Goal: Information Seeking & Learning: Learn about a topic

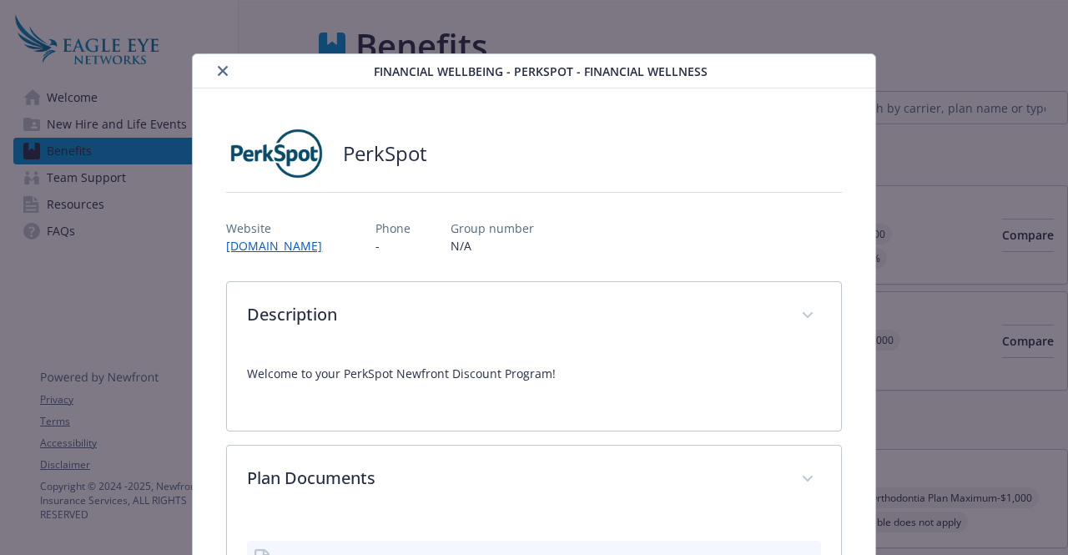
click at [222, 78] on button "close" at bounding box center [223, 71] width 20 height 20
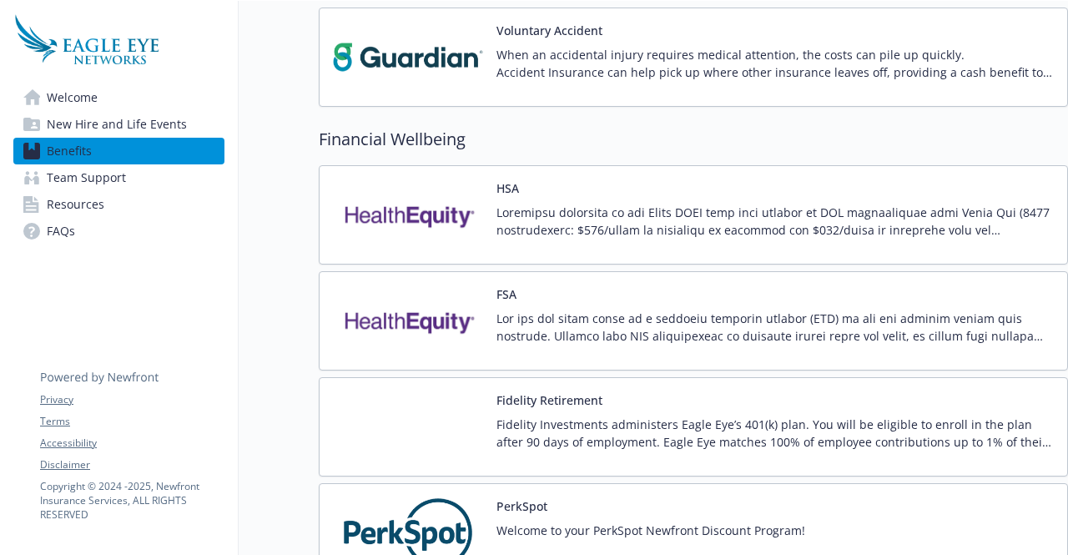
scroll to position [1364, 13]
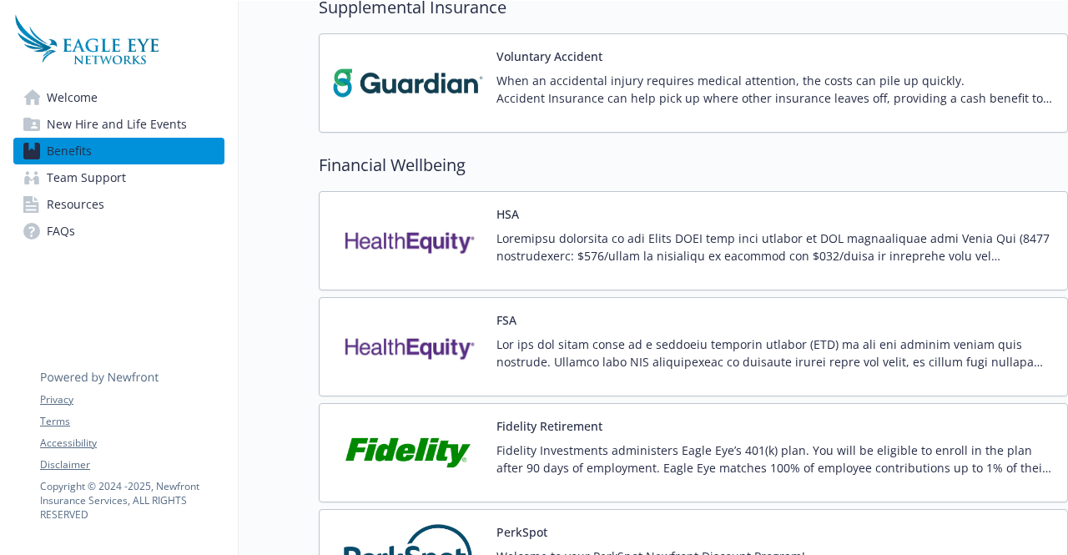
click at [427, 366] on img at bounding box center [408, 346] width 150 height 71
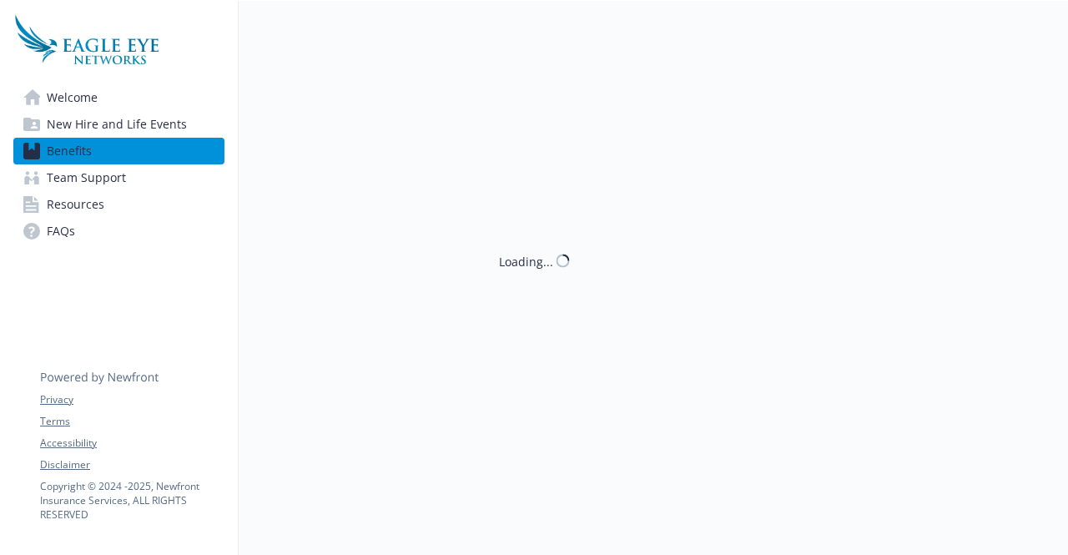
scroll to position [1364, 13]
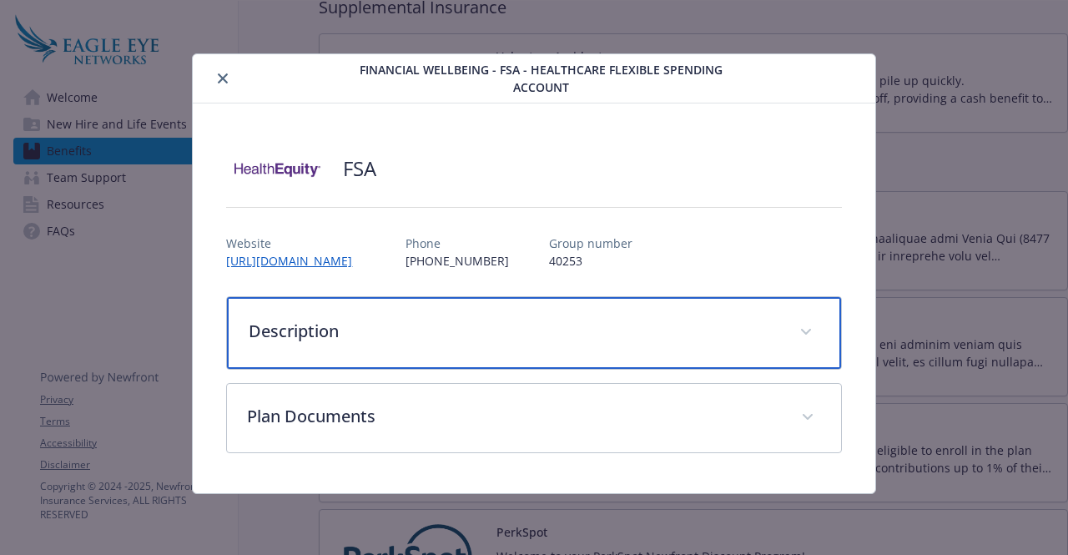
click at [492, 309] on div "Description" at bounding box center [533, 333] width 613 height 72
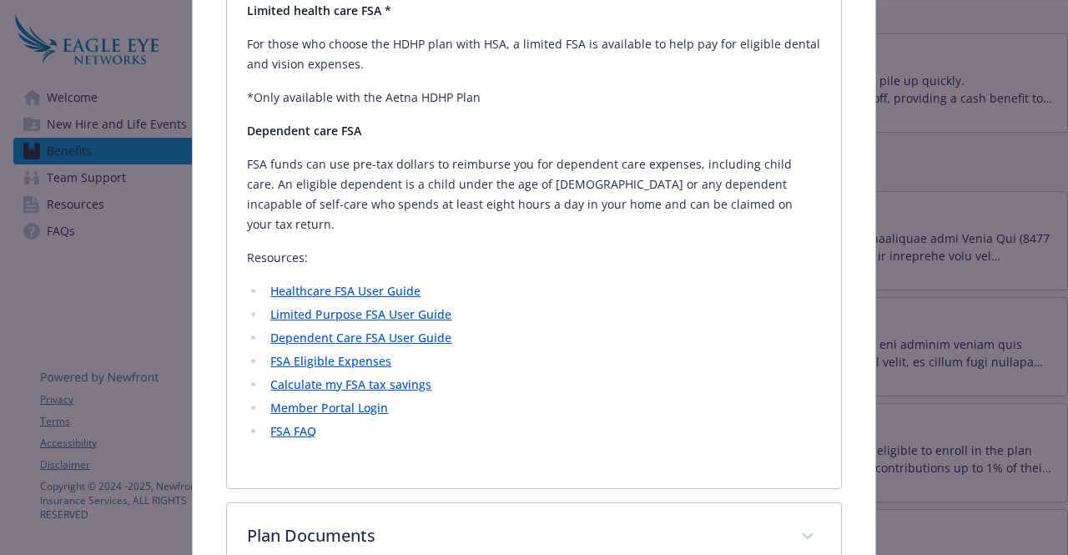
scroll to position [721, 0]
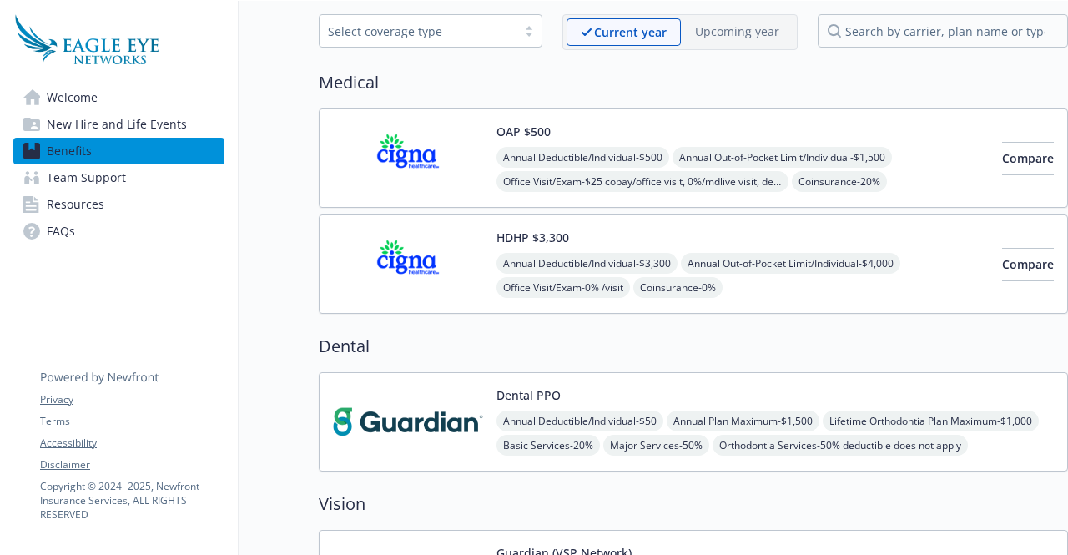
scroll to position [0, 13]
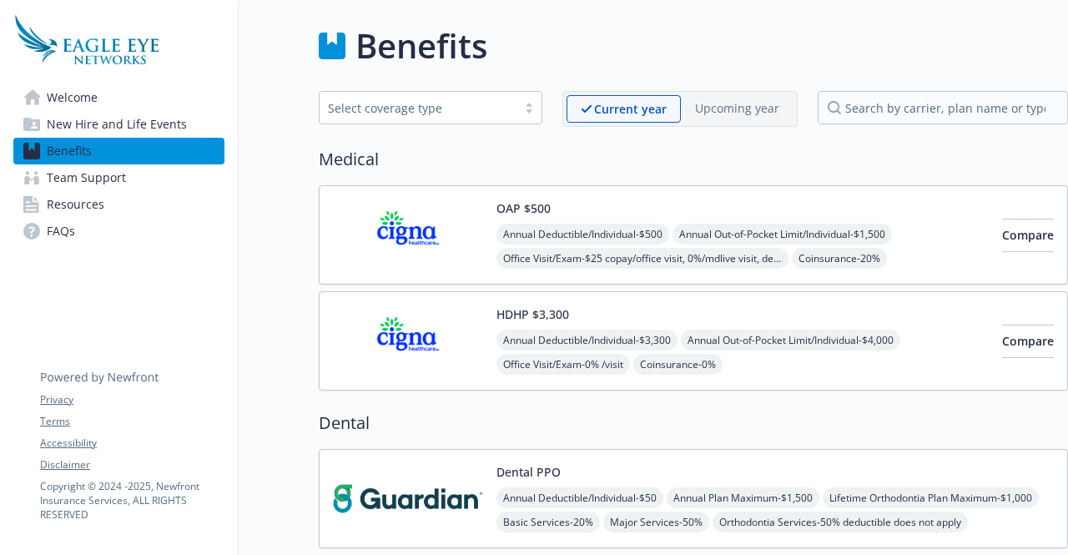
click at [391, 245] on img at bounding box center [408, 234] width 150 height 71
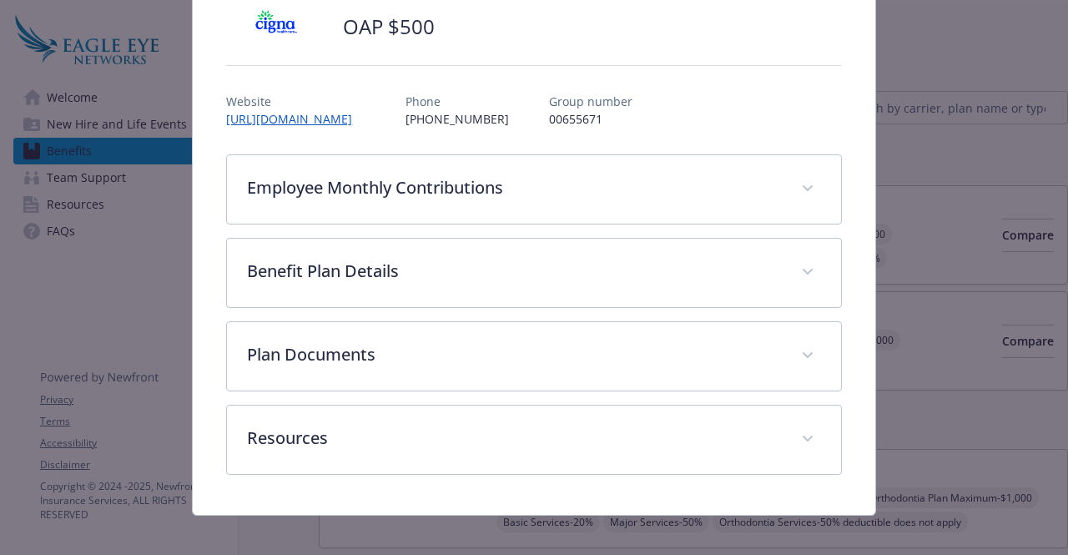
scroll to position [137, 0]
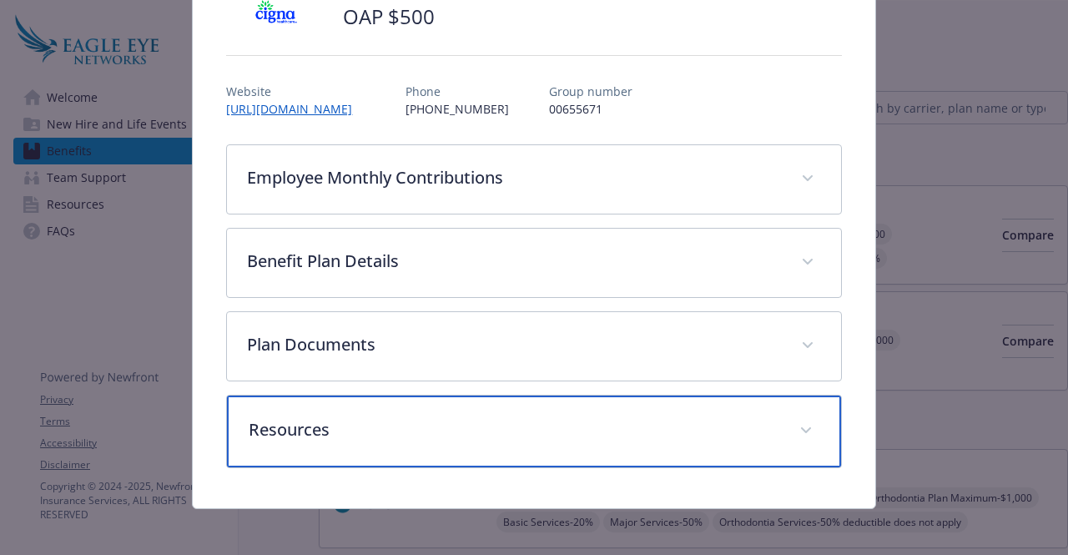
click at [579, 420] on p "Resources" at bounding box center [514, 429] width 530 height 25
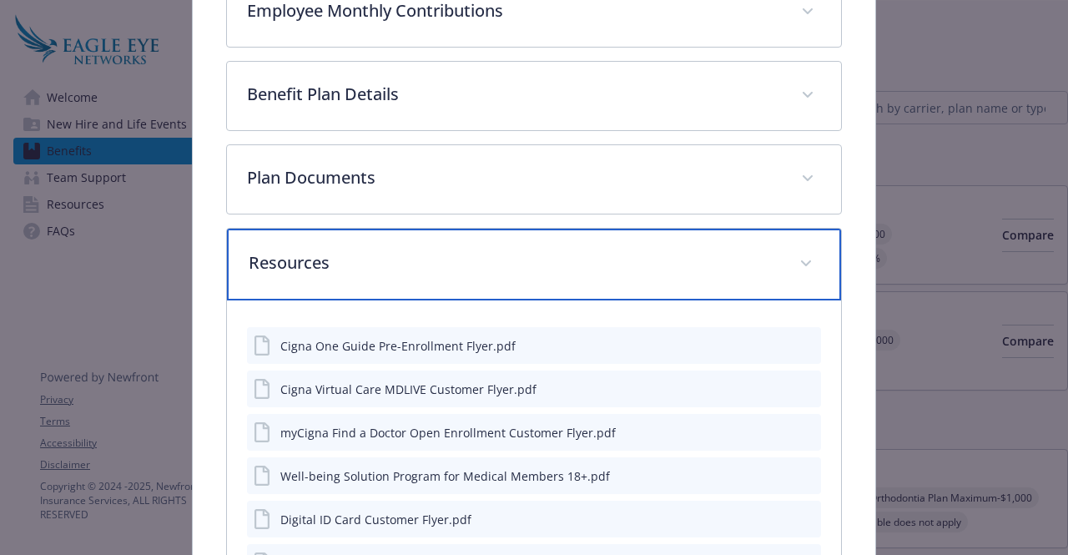
click at [556, 258] on p "Resources" at bounding box center [514, 262] width 530 height 25
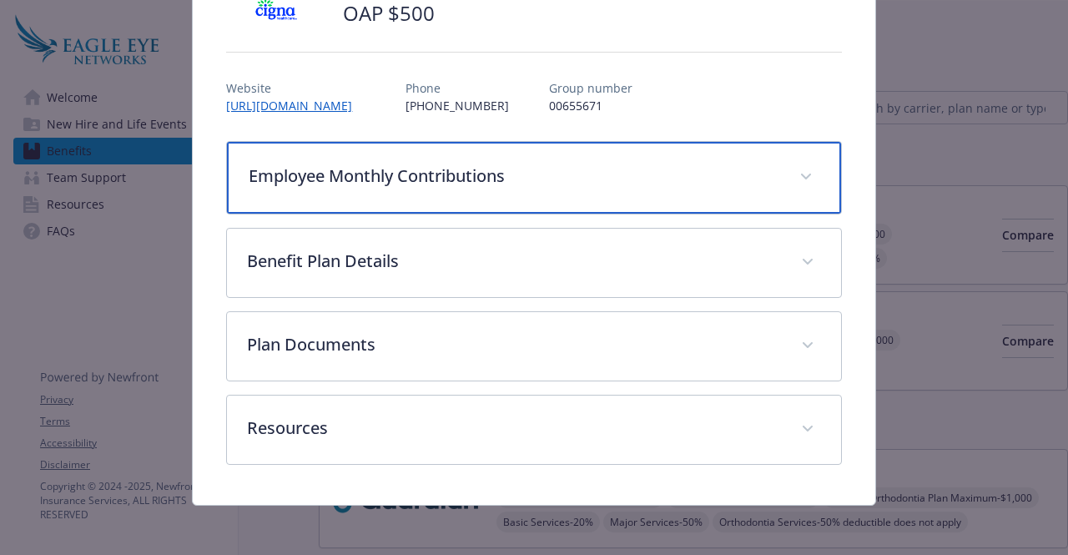
scroll to position [140, 0]
click at [566, 174] on p "Employee Monthly Contributions" at bounding box center [514, 176] width 530 height 25
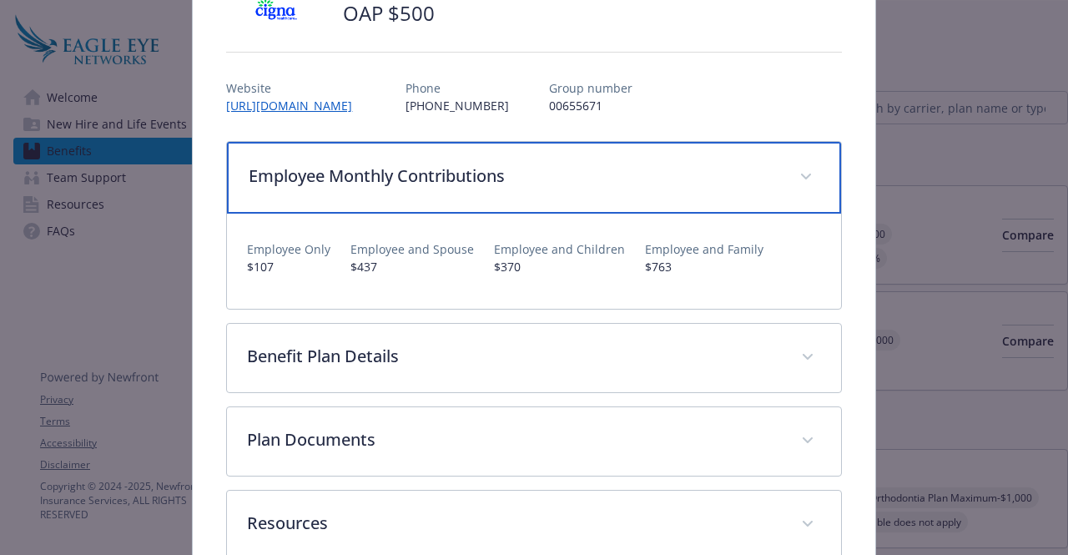
click at [527, 160] on div "Employee Monthly Contributions" at bounding box center [533, 178] width 613 height 72
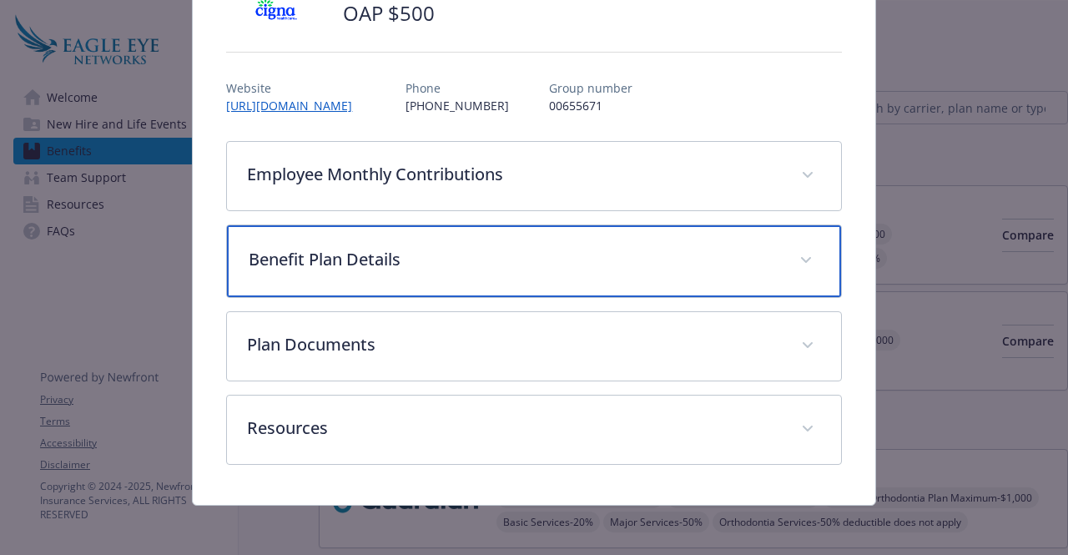
click at [467, 276] on div "Benefit Plan Details" at bounding box center [533, 261] width 613 height 72
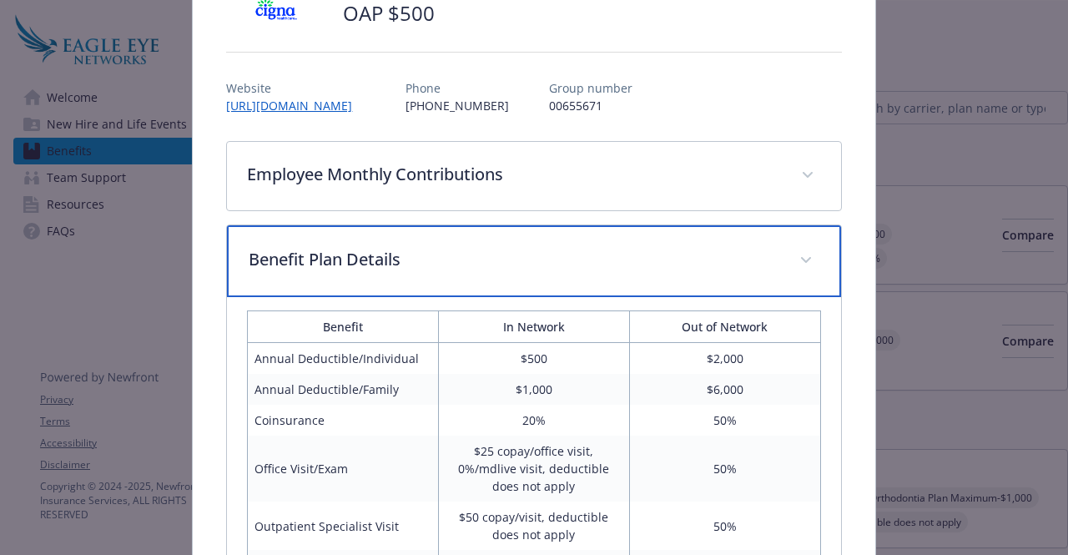
click at [491, 234] on div "Benefit Plan Details" at bounding box center [533, 261] width 613 height 72
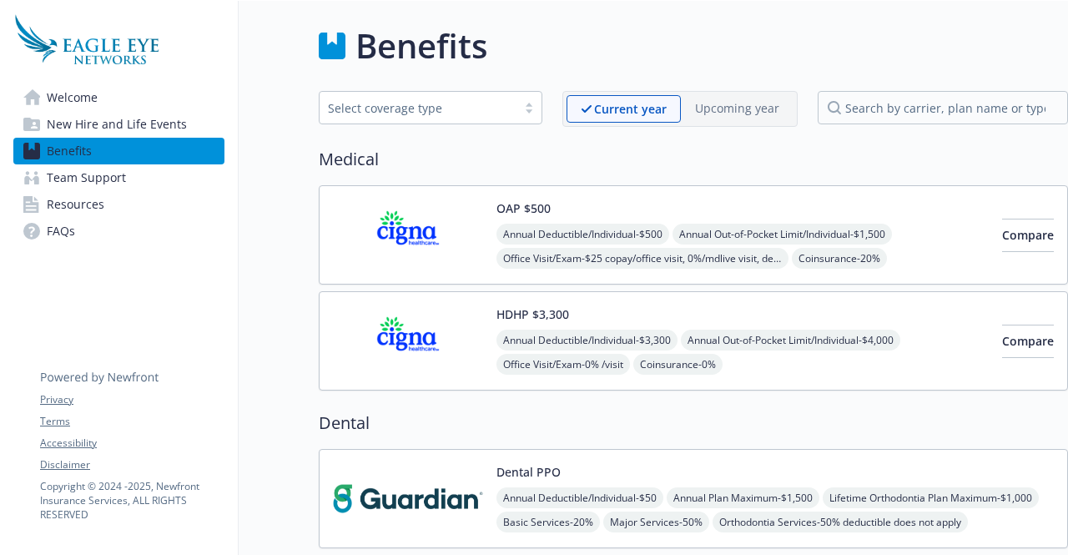
click at [670, 305] on div "HDHP $3,300 Annual Deductible/Individual - $3,300 Annual Out-of-Pocket Limit/In…" at bounding box center [743, 340] width 492 height 71
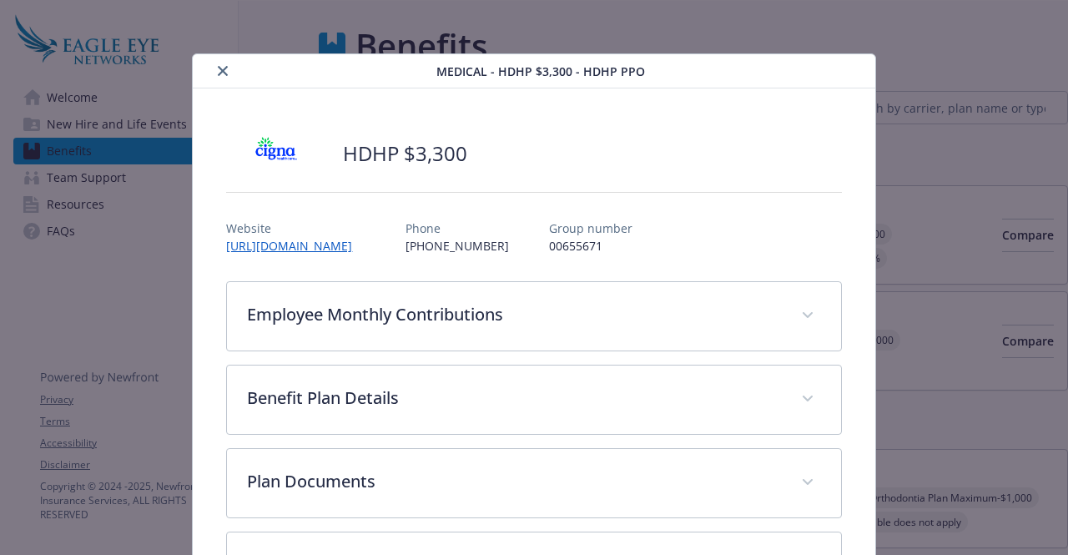
scroll to position [50, 0]
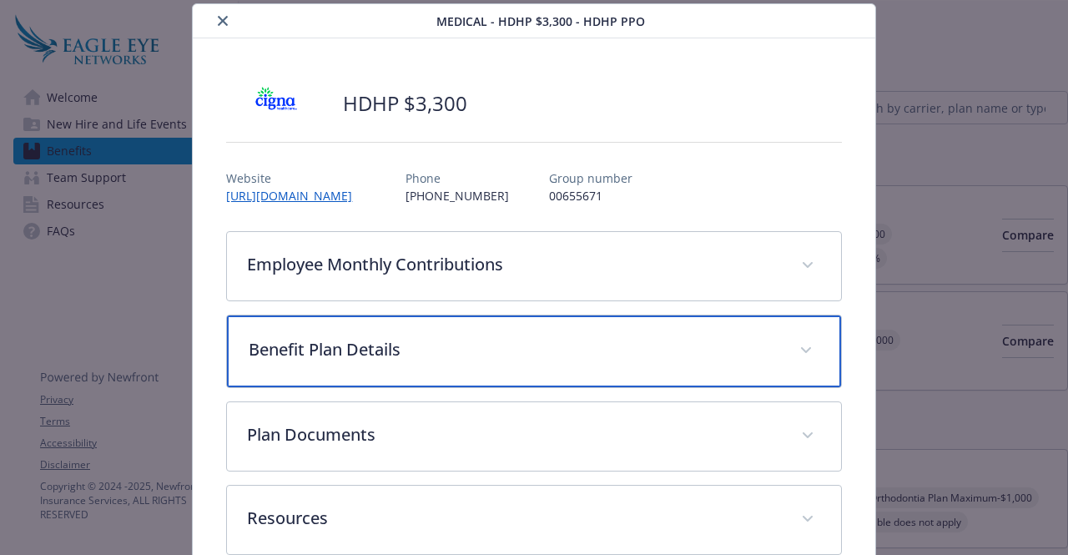
click at [456, 339] on p "Benefit Plan Details" at bounding box center [514, 349] width 530 height 25
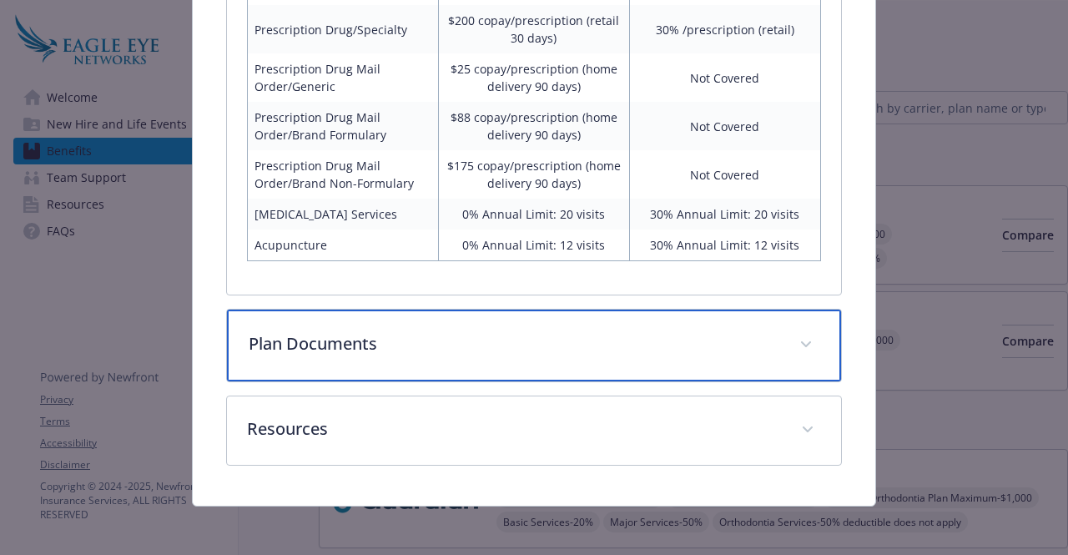
click at [478, 335] on p "Plan Documents" at bounding box center [514, 343] width 530 height 25
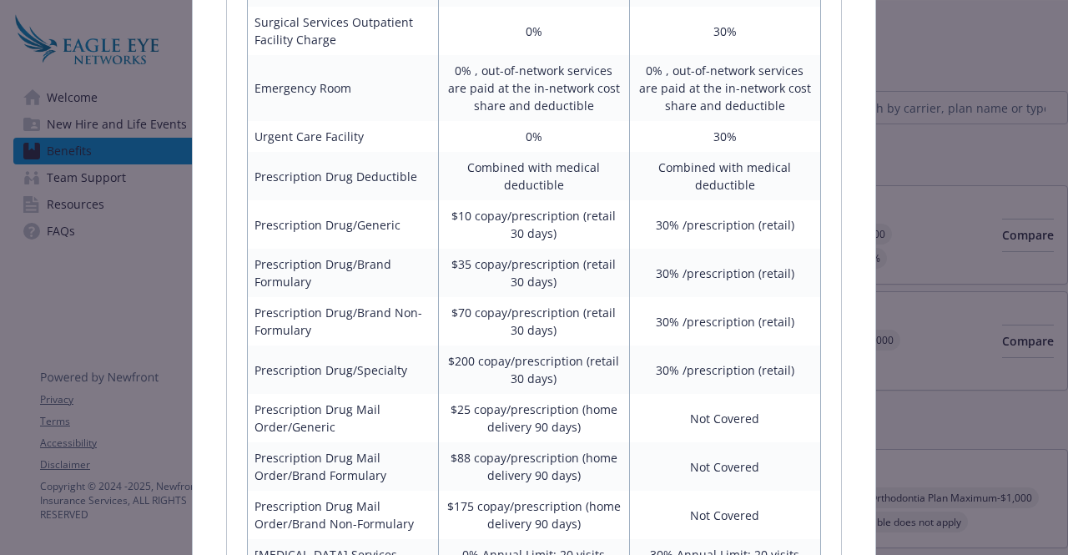
scroll to position [1335, 0]
